Goal: Information Seeking & Learning: Learn about a topic

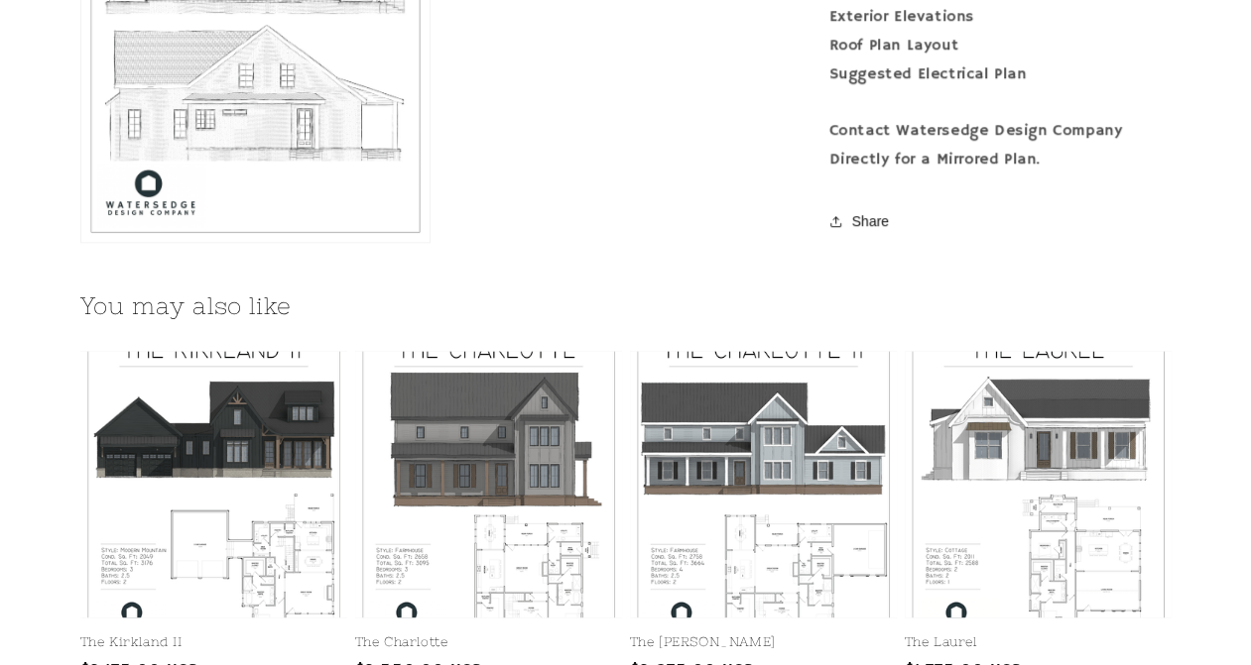
scroll to position [2281, 0]
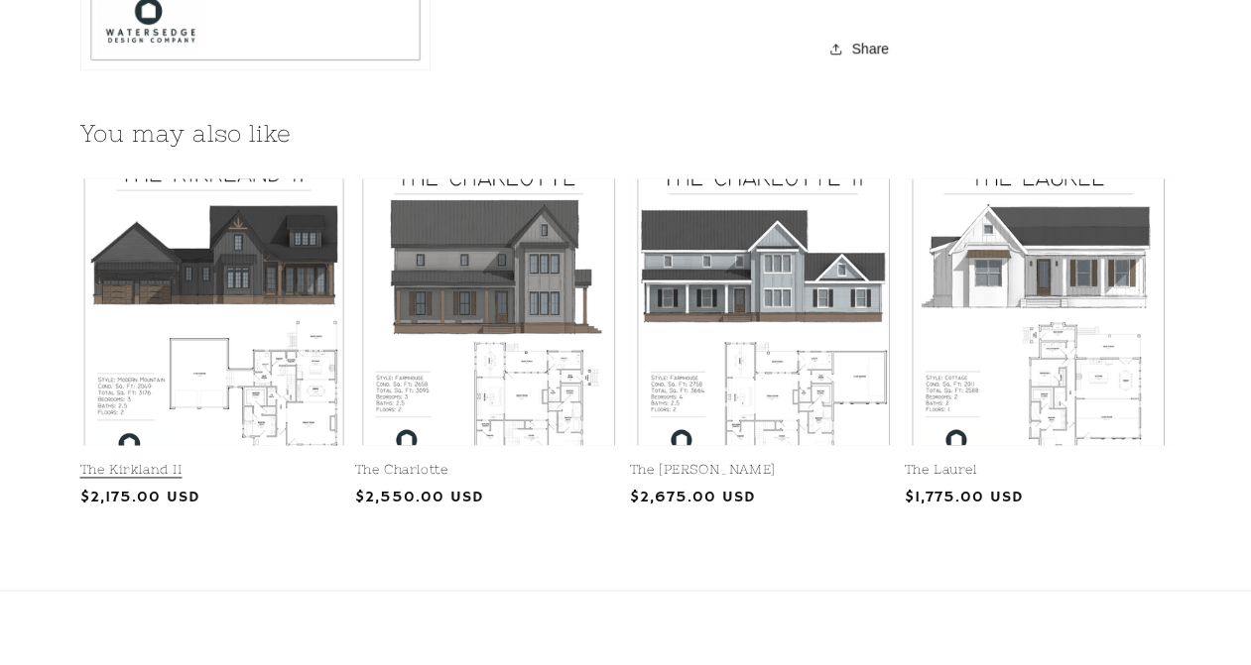
click at [302, 462] on link "The Kirkland II" at bounding box center [213, 470] width 267 height 17
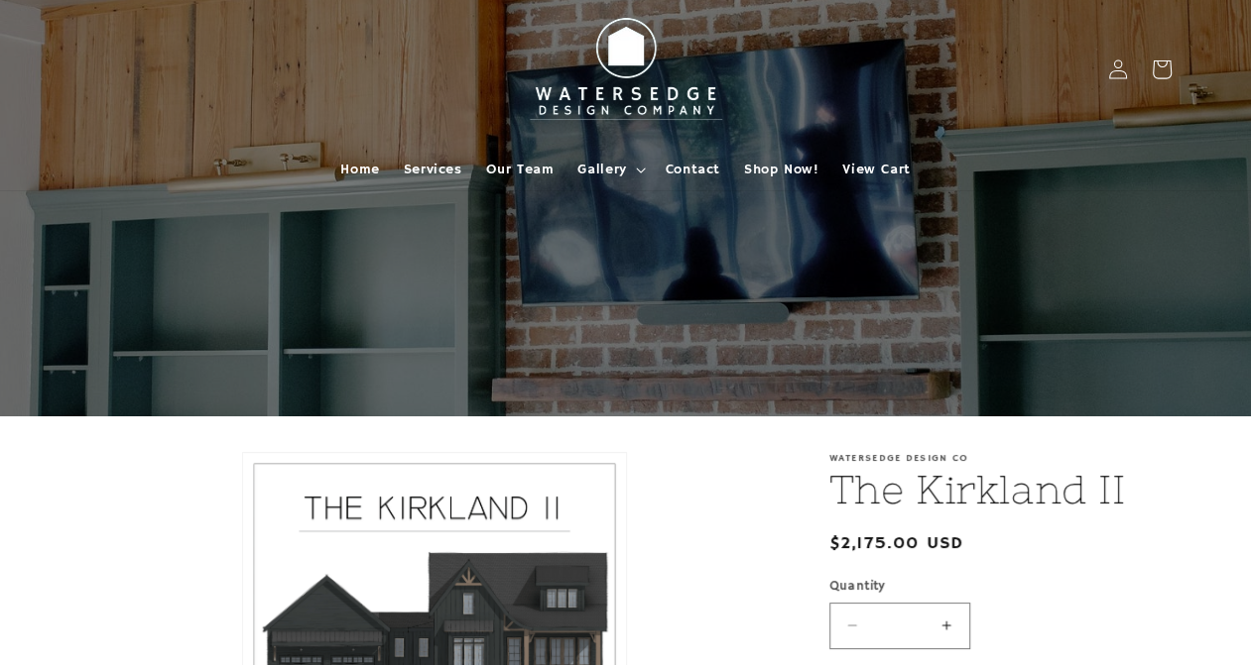
drag, startPoint x: 688, startPoint y: 5, endPoint x: 698, endPoint y: 518, distance: 512.8
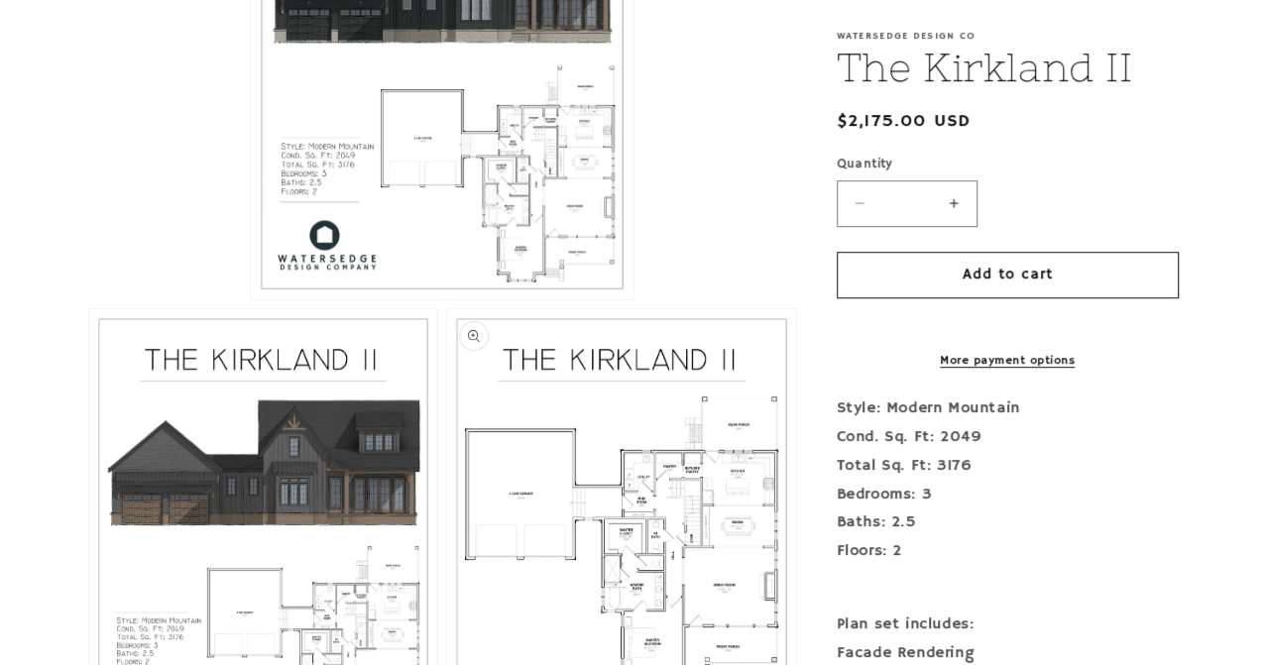
scroll to position [694, 0]
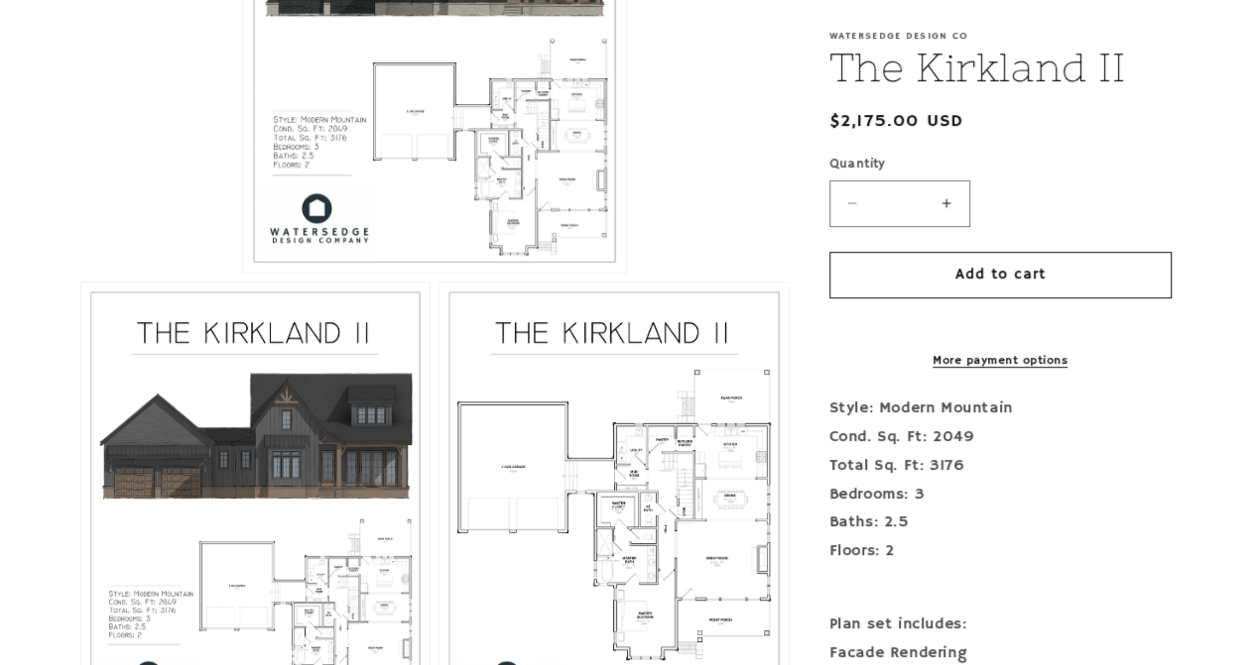
click at [243, 273] on button "Open media 1 in modal" at bounding box center [243, 273] width 0 height 0
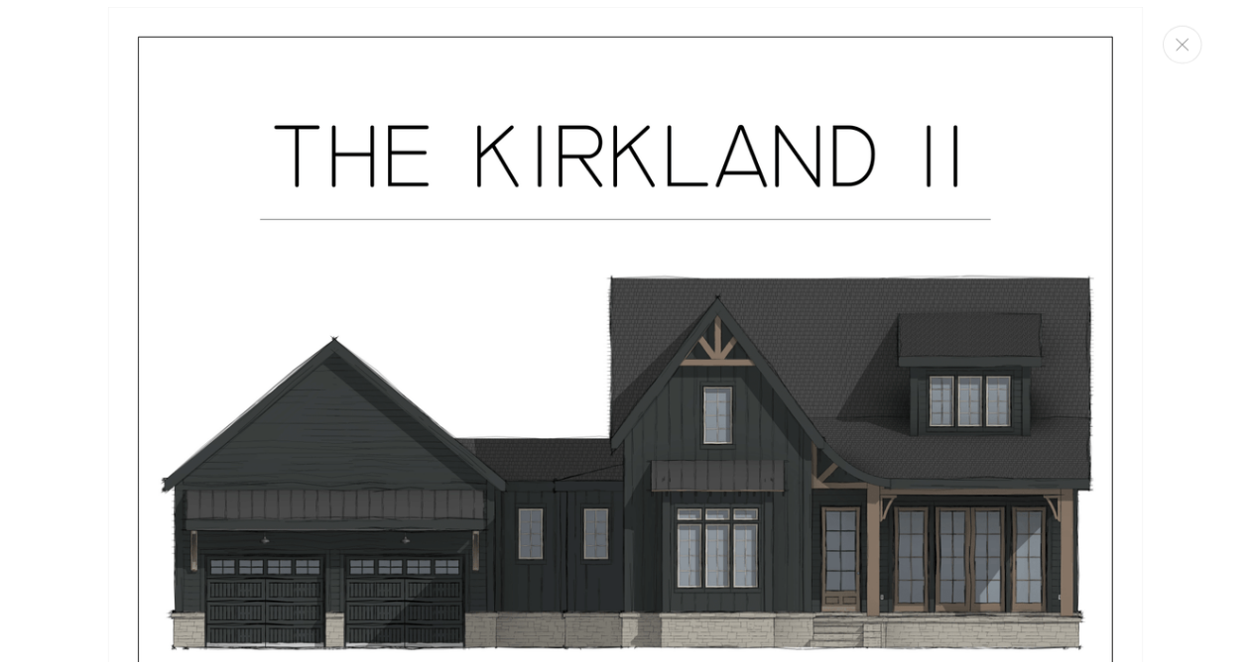
scroll to position [0, 0]
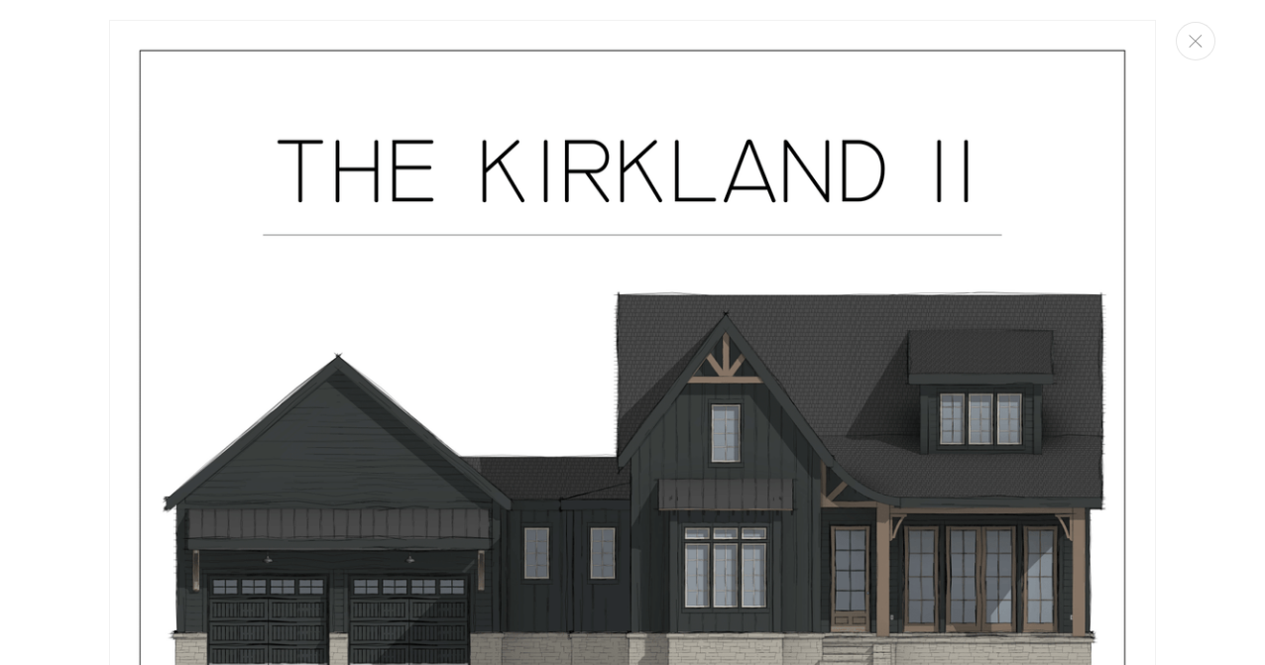
click at [1176, 178] on div "Media gallery" at bounding box center [632, 332] width 1265 height 665
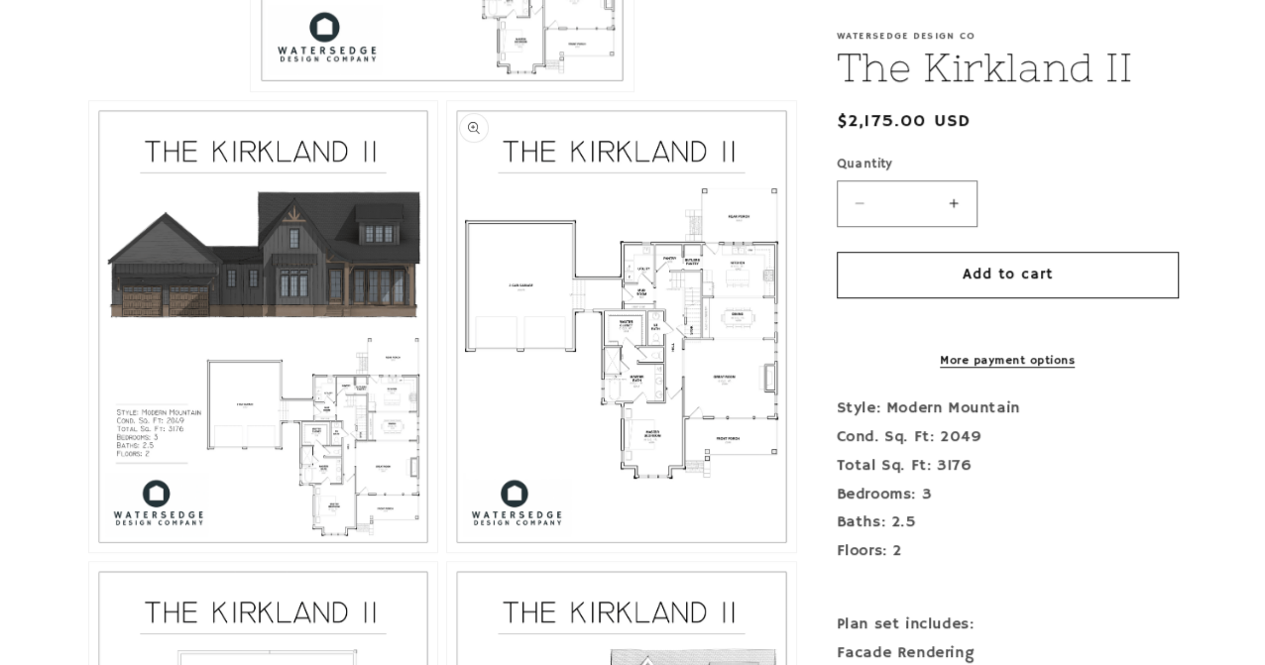
scroll to position [1091, 0]
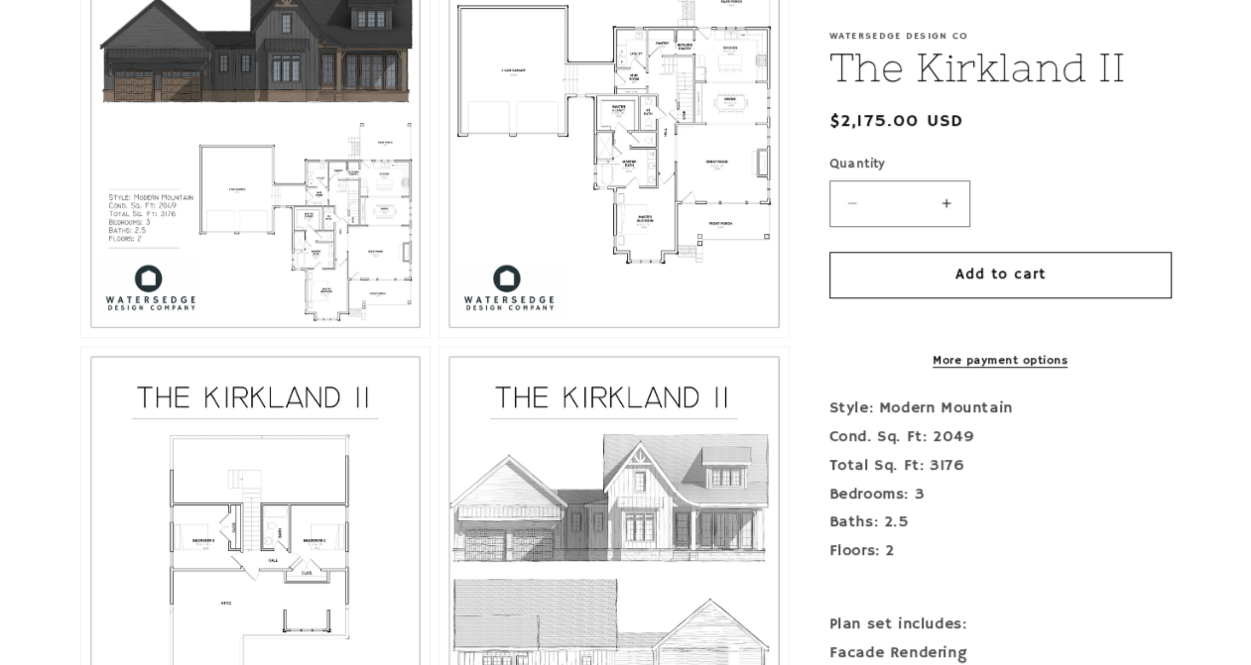
click at [439, 337] on button "Open media 3 in modal" at bounding box center [439, 337] width 0 height 0
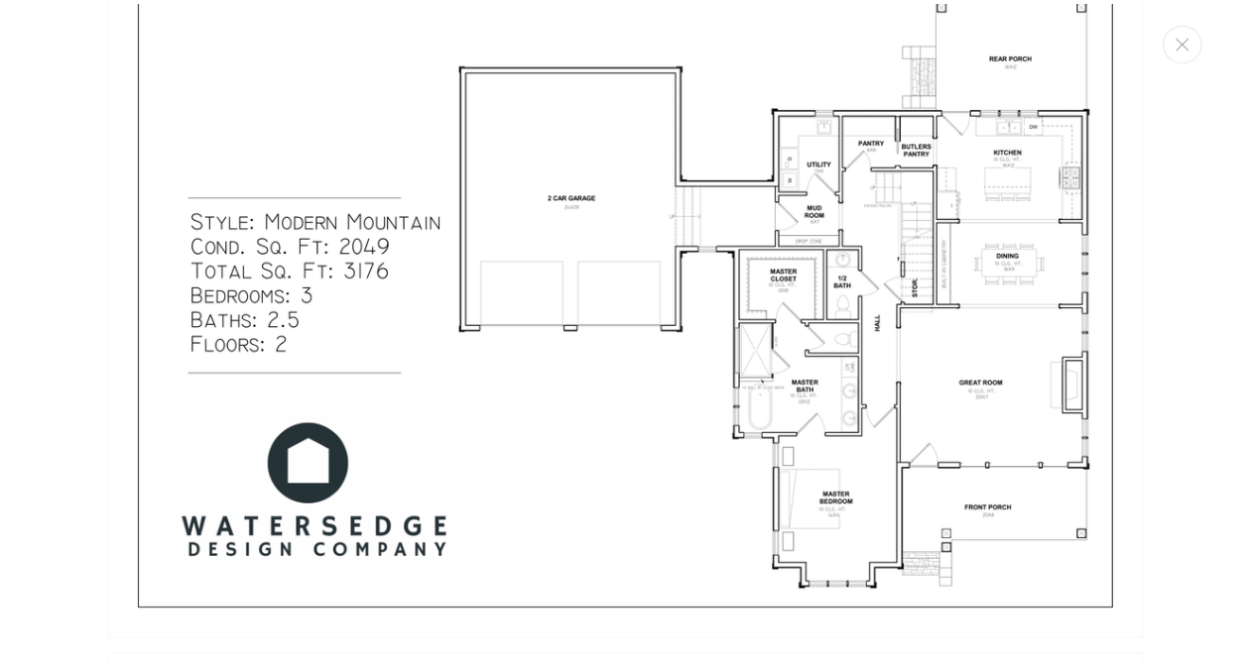
scroll to position [2134, 0]
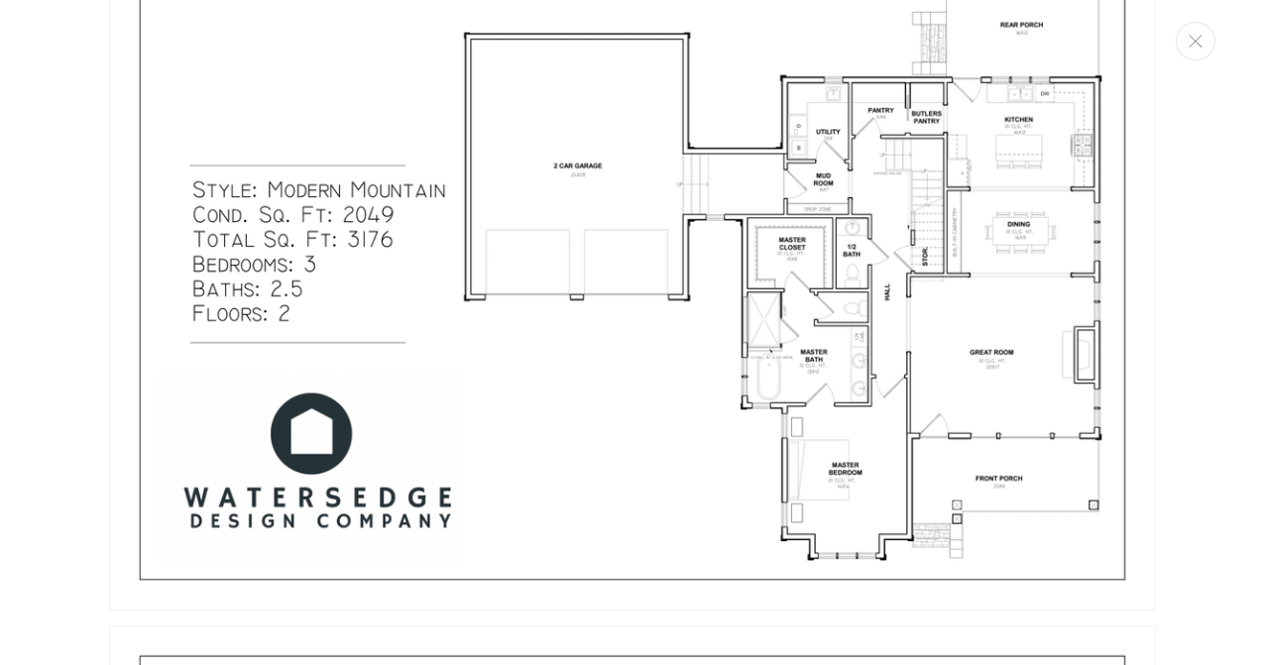
click at [89, 451] on div "Media gallery" at bounding box center [632, 332] width 1265 height 665
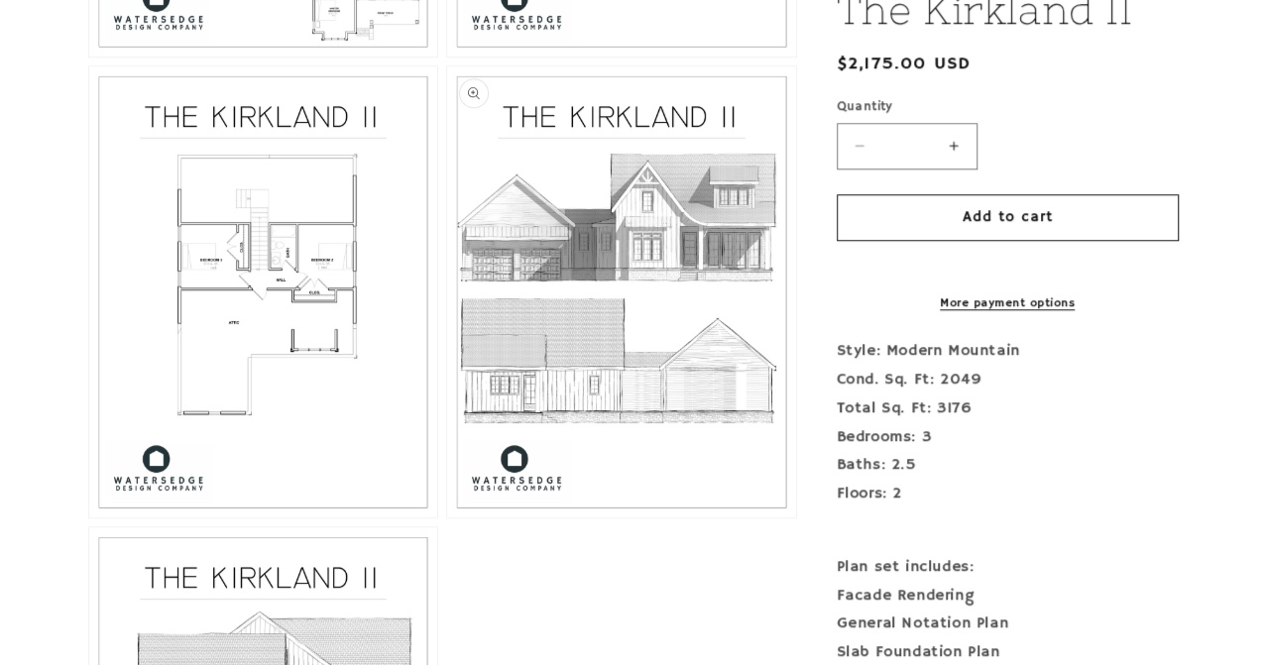
scroll to position [1388, 0]
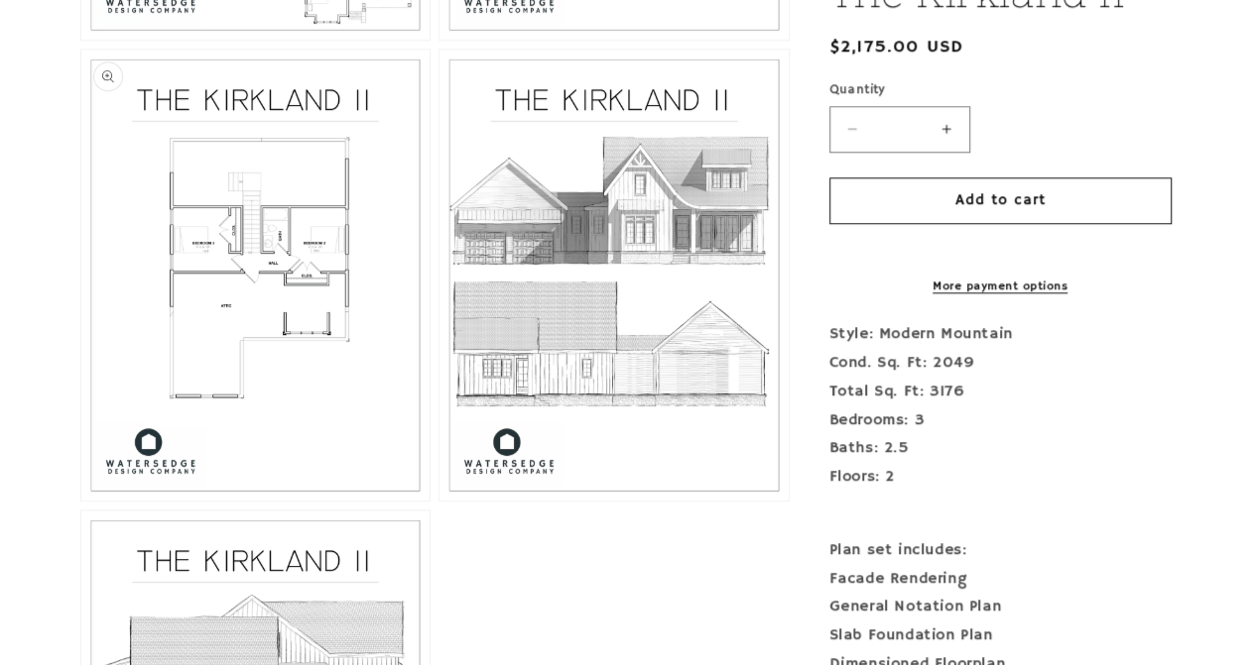
click at [81, 501] on button "Open media 4 in modal" at bounding box center [81, 501] width 0 height 0
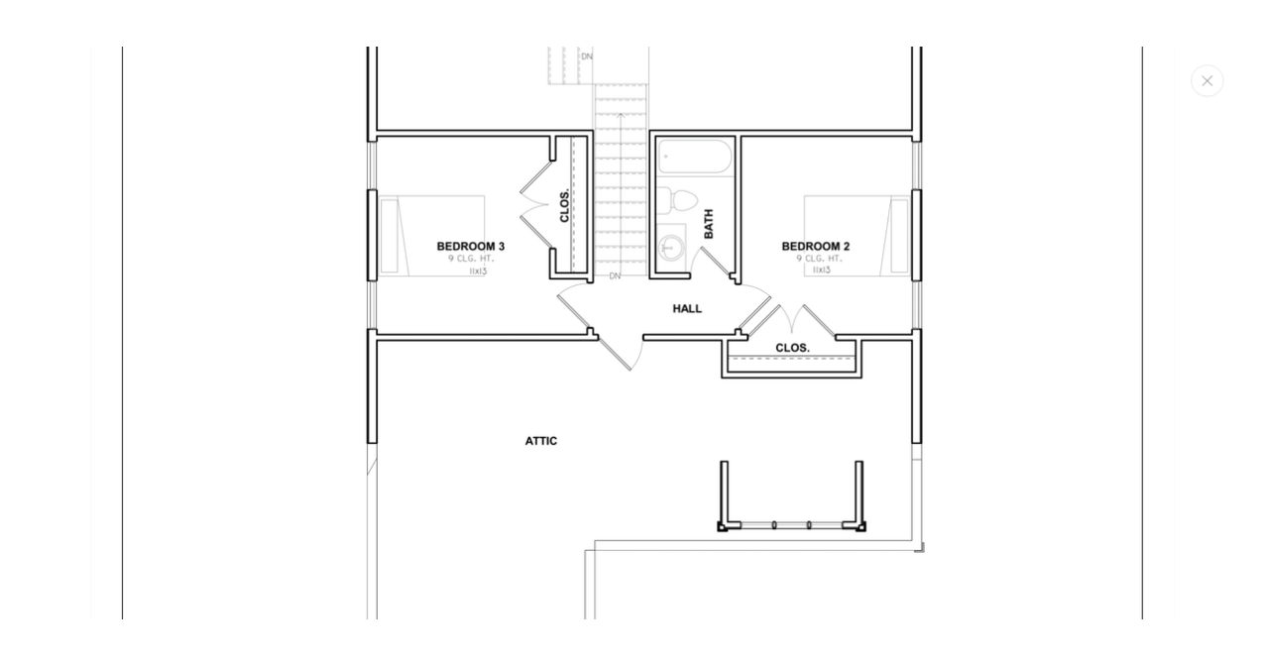
scroll to position [5615, 0]
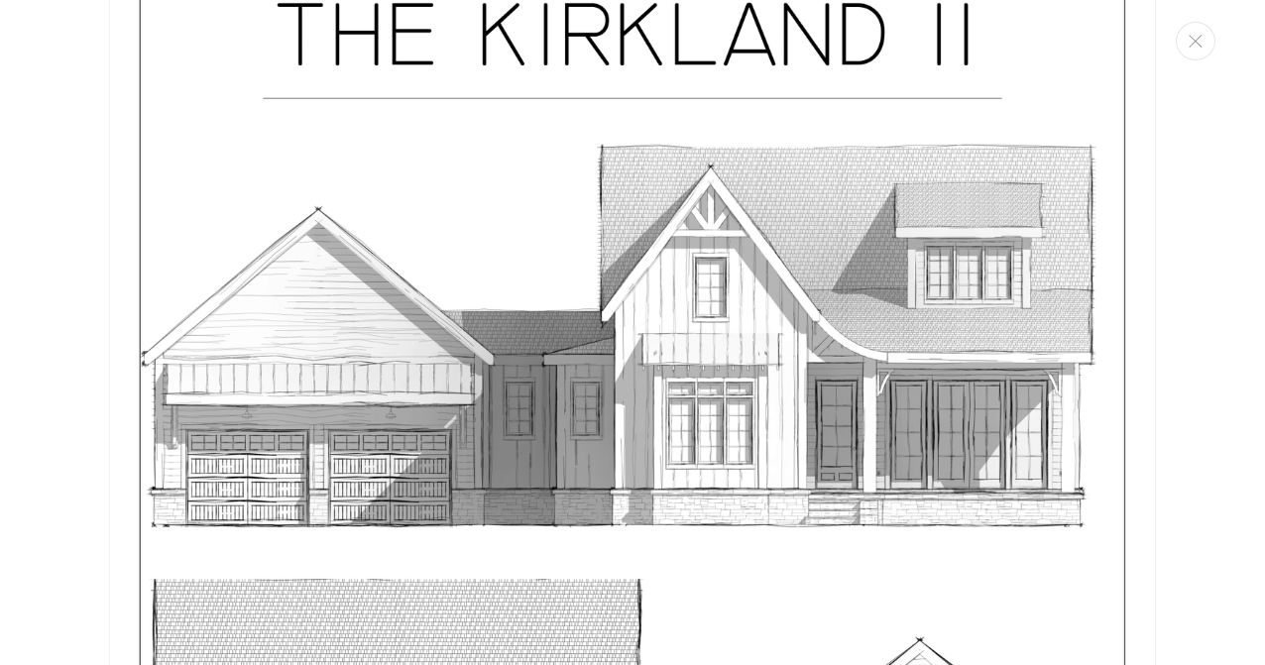
click at [186, 365] on img "Media gallery" at bounding box center [632, 560] width 1047 height 1355
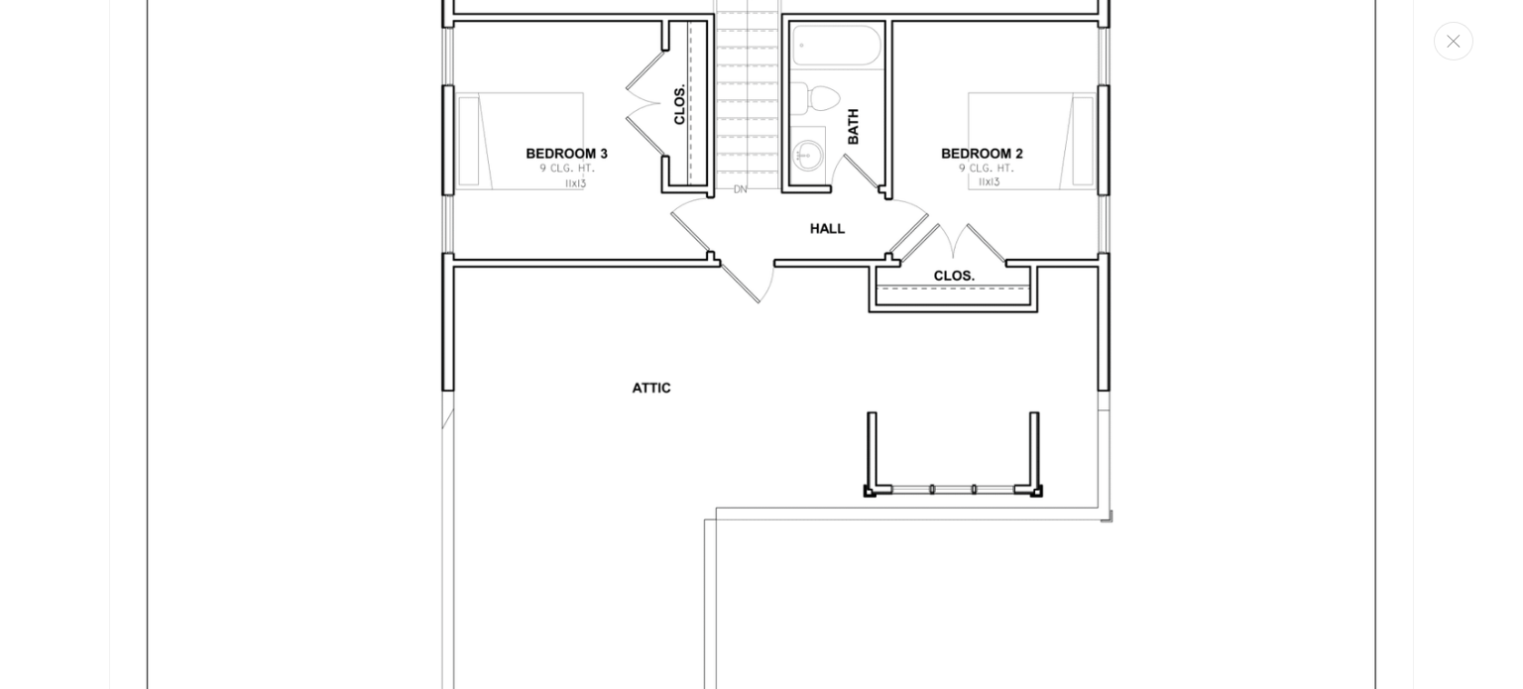
scroll to position [5516, 0]
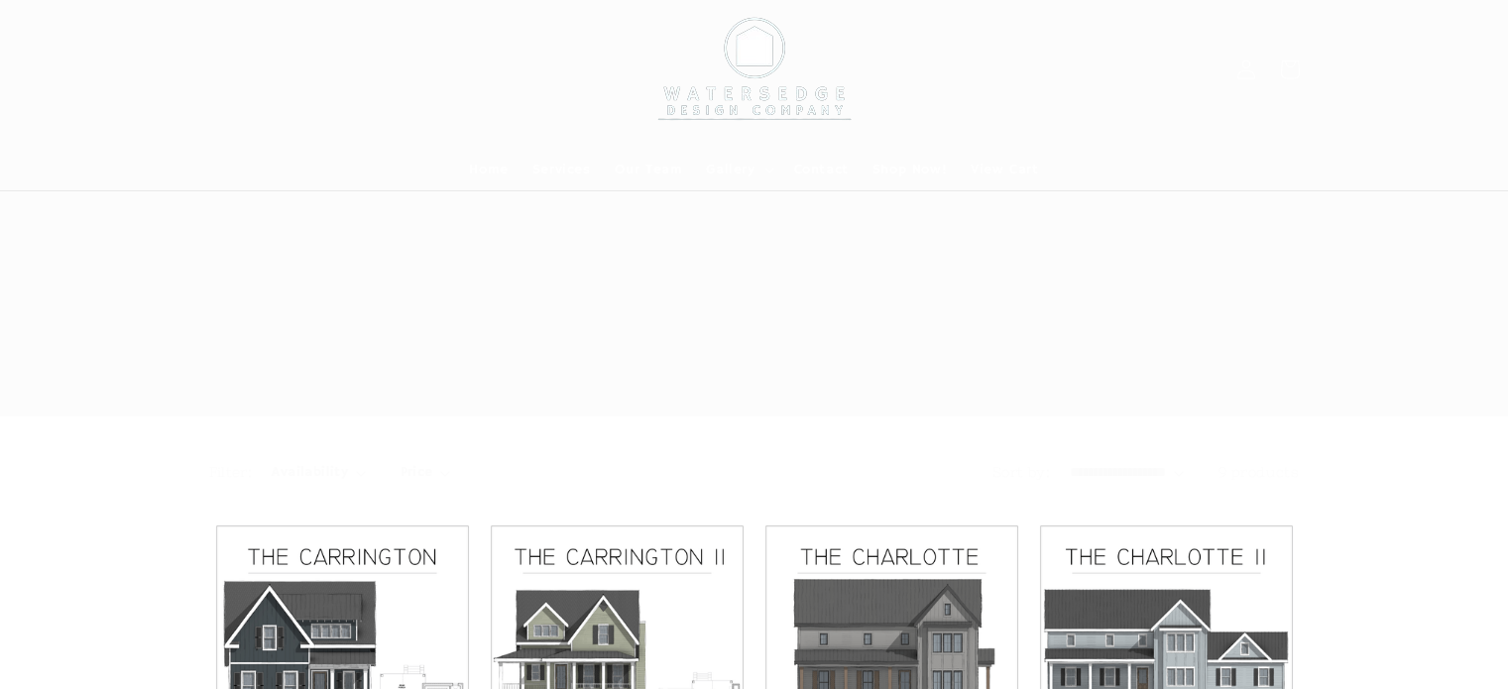
scroll to position [719, 0]
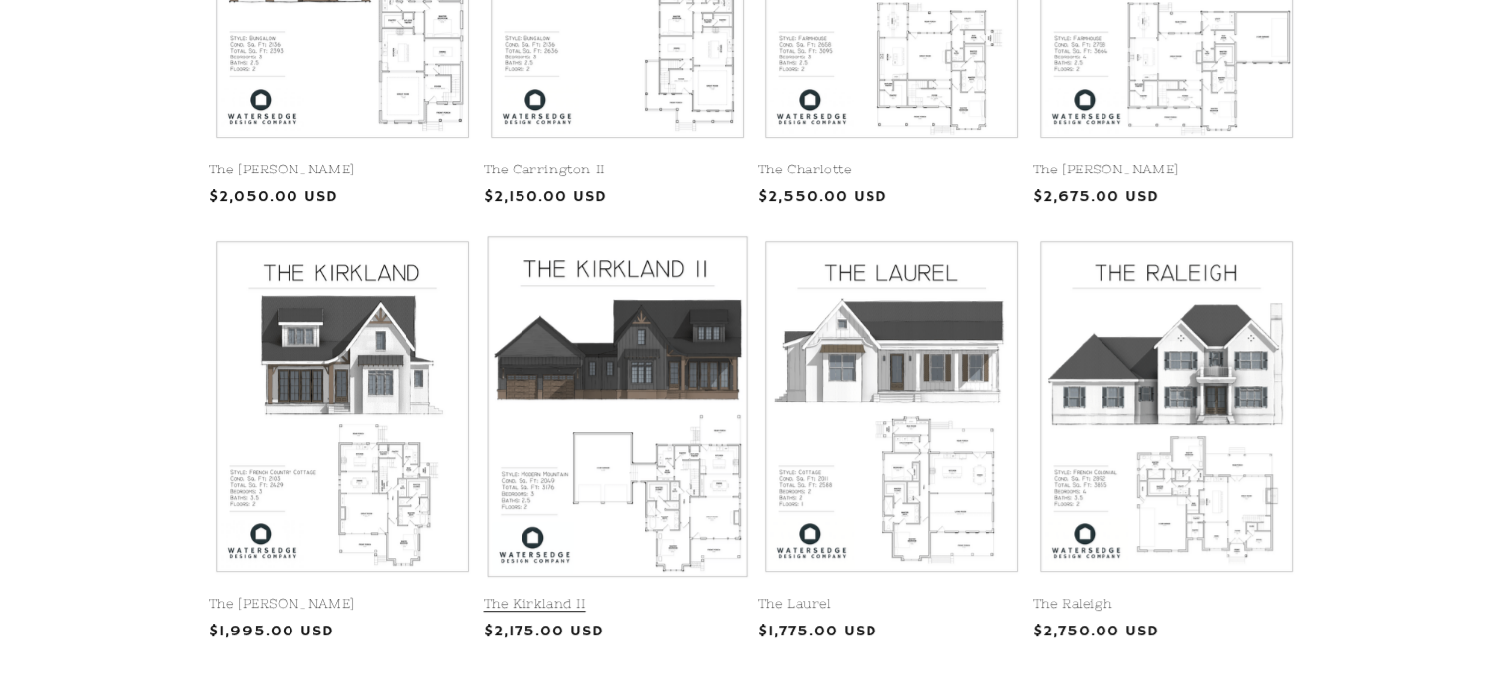
click at [654, 596] on link "The Kirkland II" at bounding box center [617, 604] width 267 height 17
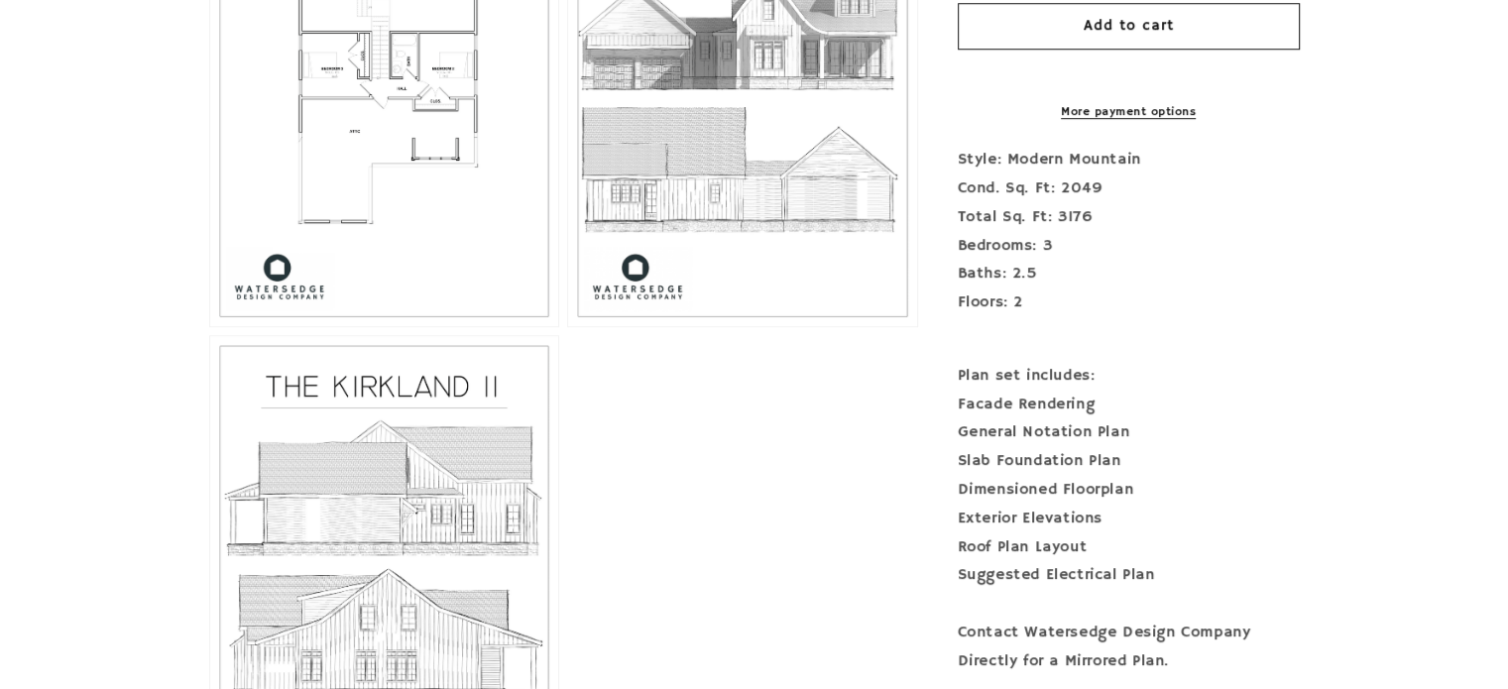
scroll to position [1388, 0]
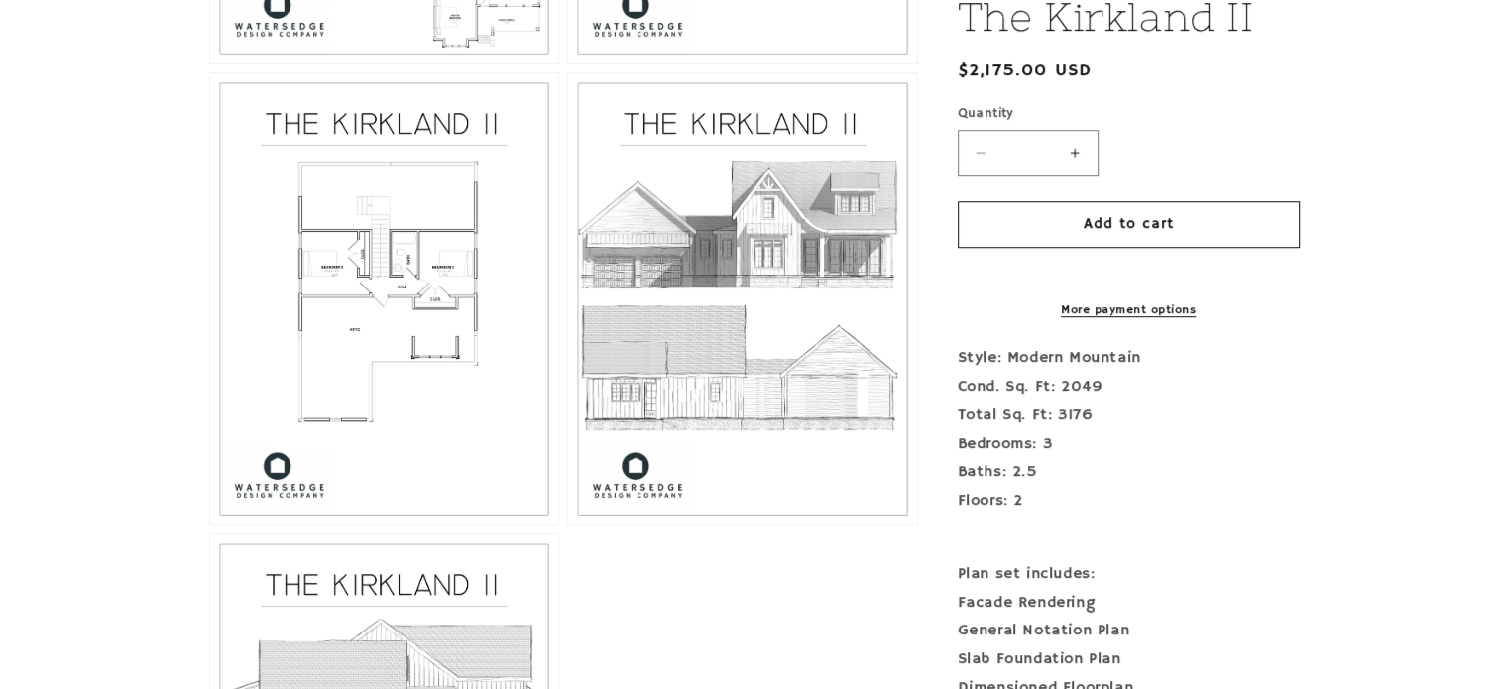
click at [77, 463] on section "Skip to product information Open media 1 in modal Open media 2 in modal Open me…" at bounding box center [754, 13] width 1508 height 1971
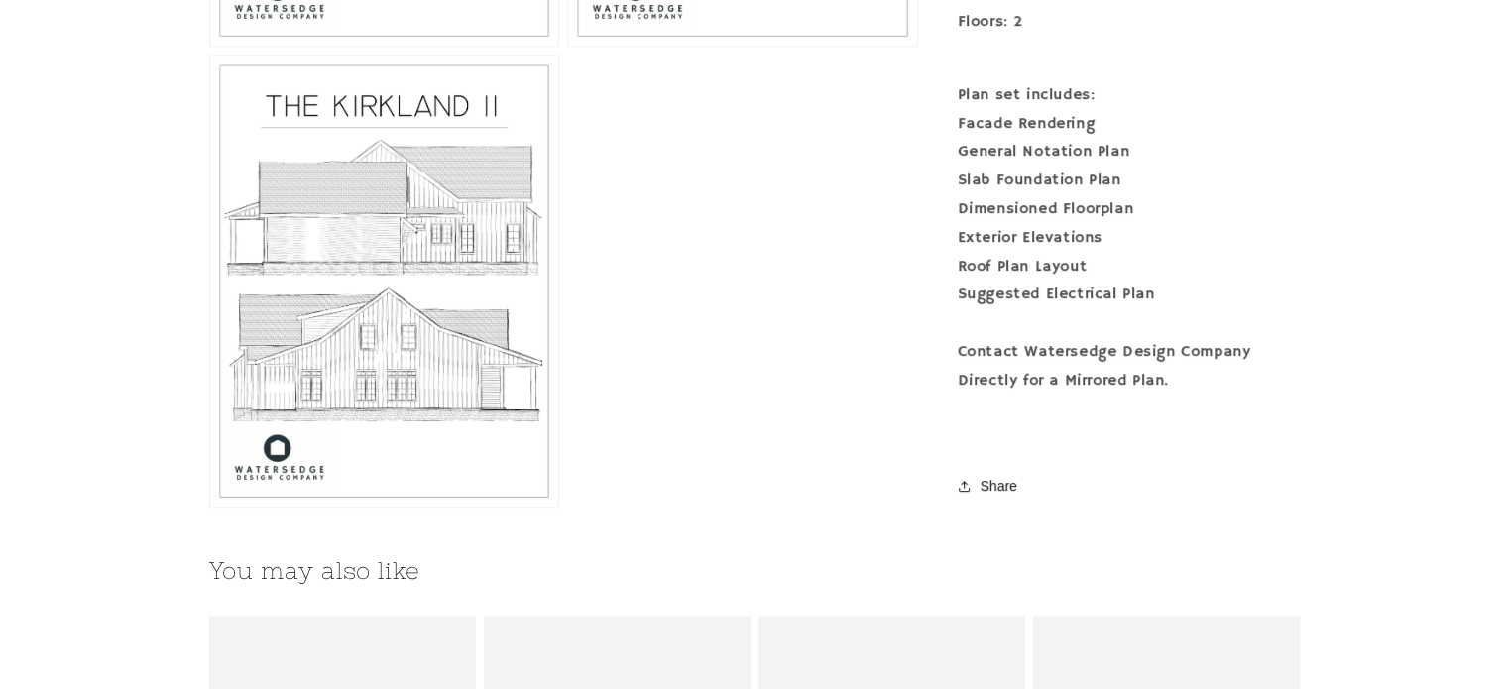
scroll to position [1884, 0]
